Goal: Find contact information: Find contact information

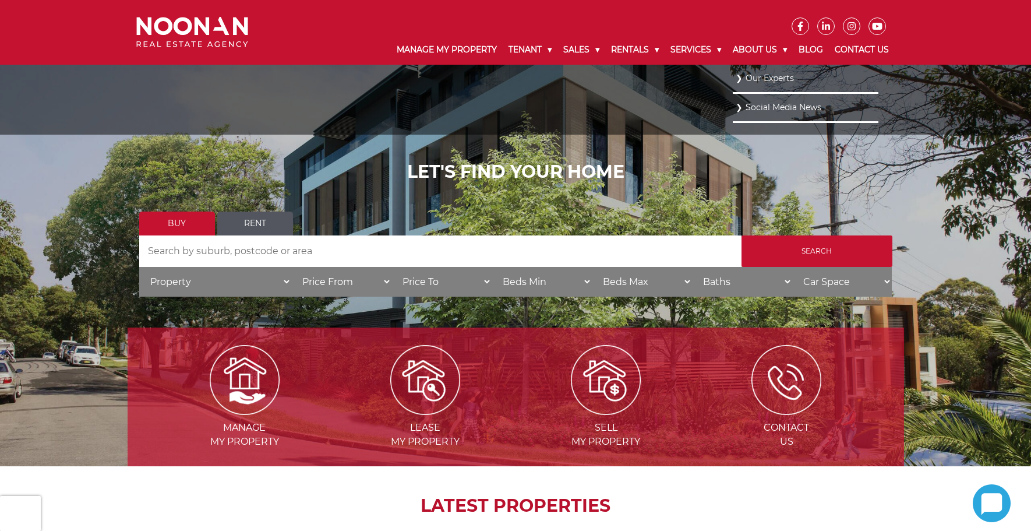
click at [769, 76] on link "Our Experts" at bounding box center [806, 78] width 140 height 16
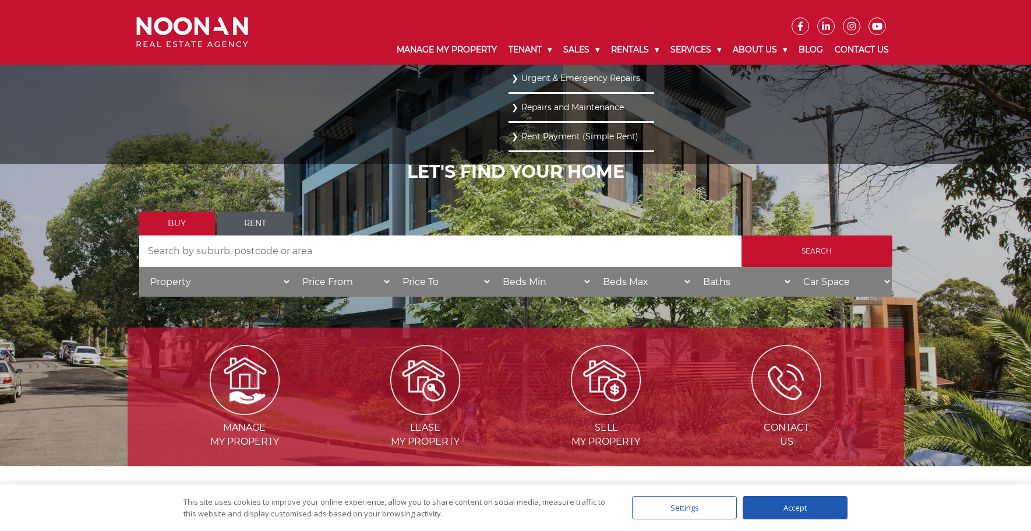
click at [528, 83] on link "Urgent & Emergency Repairs" at bounding box center [581, 78] width 140 height 16
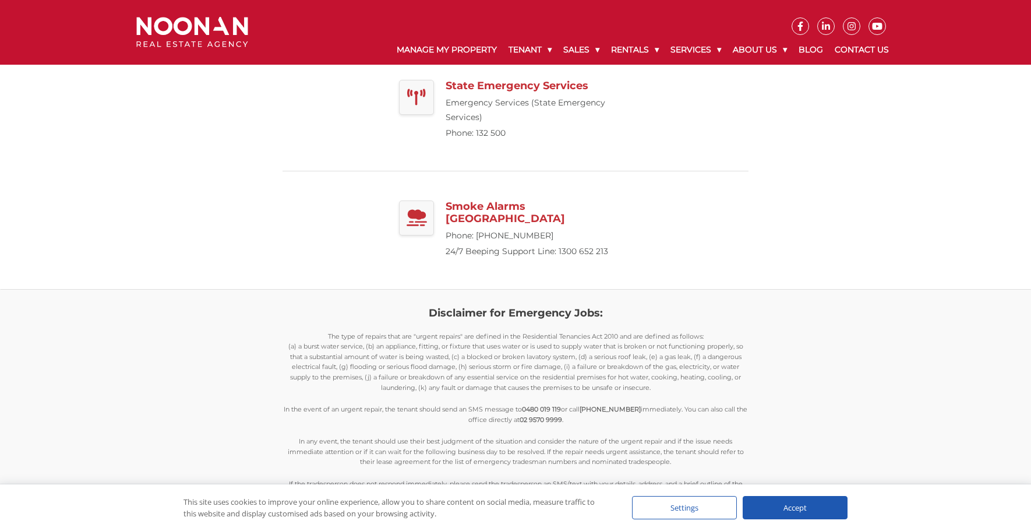
scroll to position [811, 0]
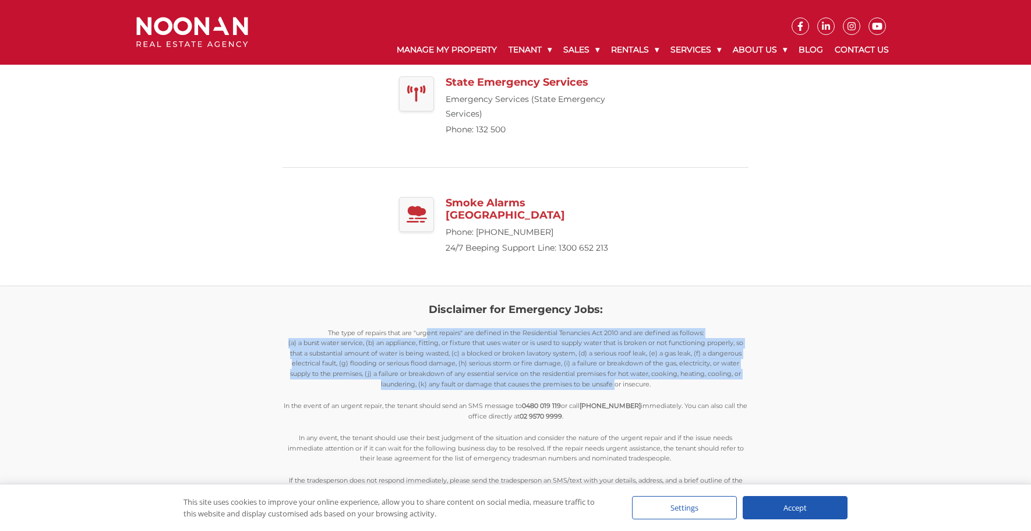
drag, startPoint x: 375, startPoint y: 271, endPoint x: 616, endPoint y: 324, distance: 247.0
click at [617, 328] on p "The type of repairs that are "urgent repairs" are defined in the Residential Te…" at bounding box center [515, 359] width 466 height 62
click at [551, 328] on p "The type of repairs that are "urgent repairs" are defined in the Residential Te…" at bounding box center [515, 359] width 466 height 62
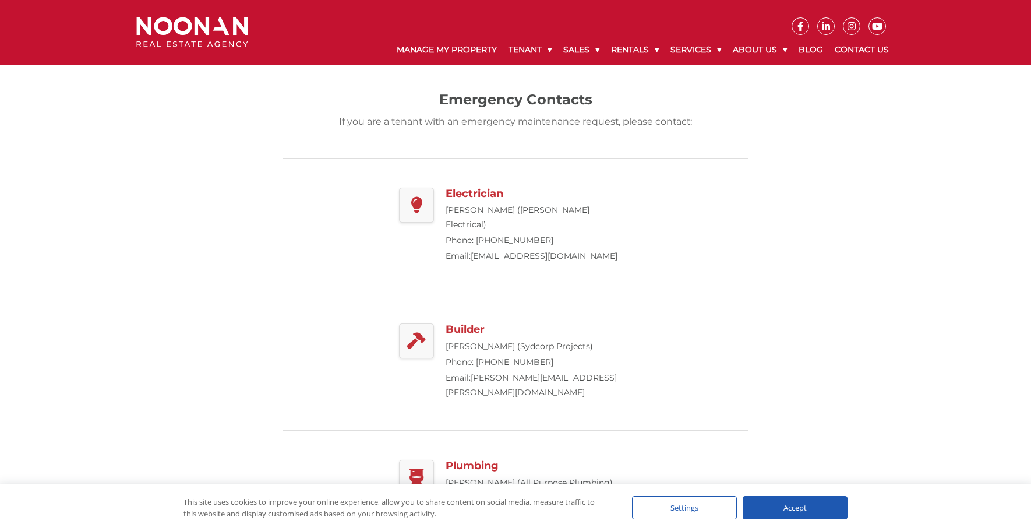
scroll to position [0, 0]
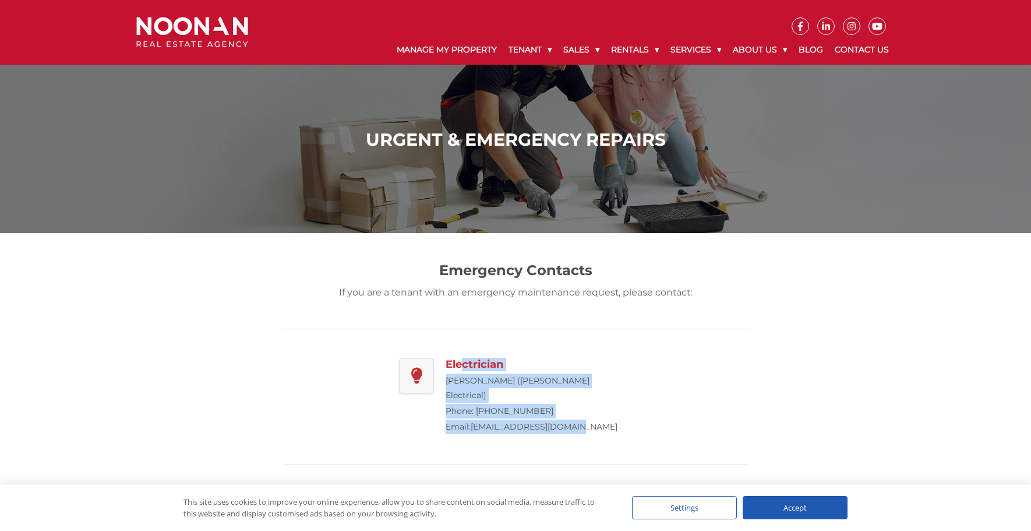
drag, startPoint x: 460, startPoint y: 352, endPoint x: 739, endPoint y: 399, distance: 282.4
click at [723, 408] on div "Electrician Angelo Angelakis (Angelo Electrical) Phone: 0434 080 223 Email: ang…" at bounding box center [515, 397] width 466 height 136
